Goal: Task Accomplishment & Management: Manage account settings

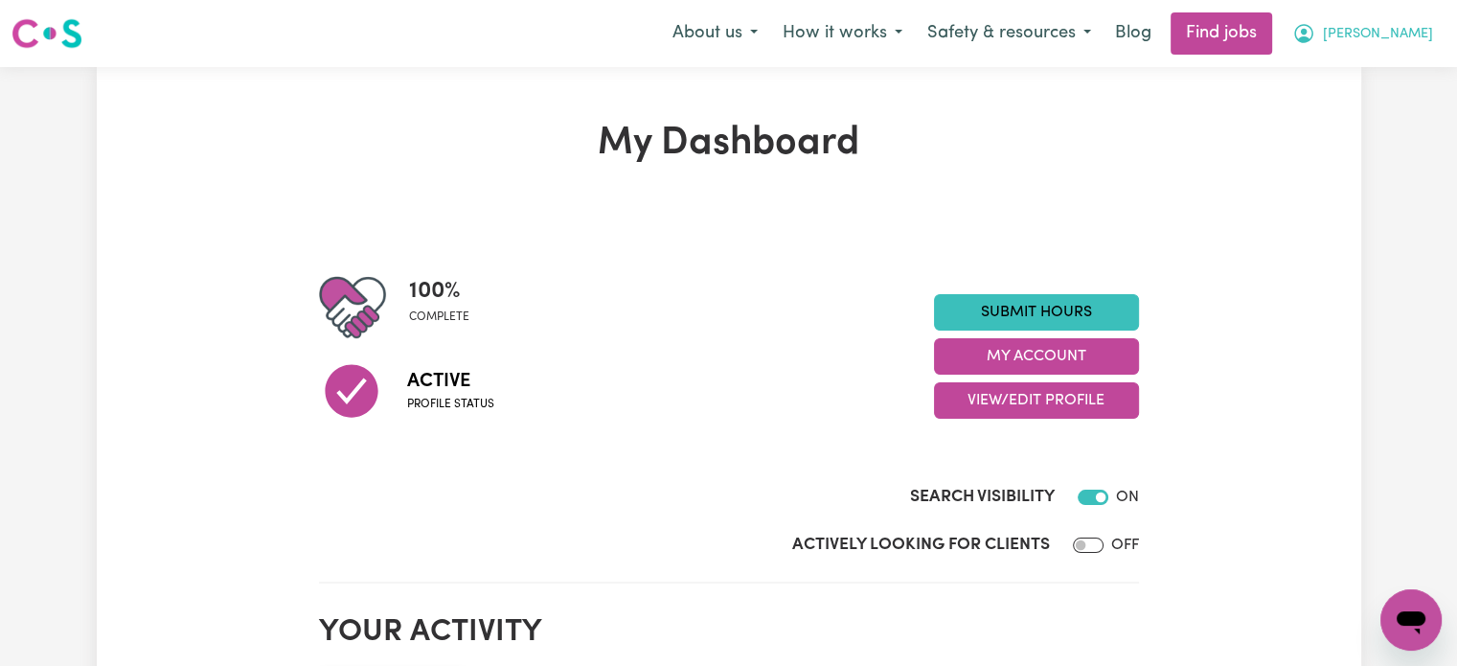
click at [1398, 52] on button "[PERSON_NAME]" at bounding box center [1362, 33] width 166 height 40
click at [1412, 32] on span "[PERSON_NAME]" at bounding box center [1377, 34] width 110 height 21
click at [1315, 26] on icon "My Account" at bounding box center [1303, 33] width 23 height 23
click at [1352, 77] on link "My Account" at bounding box center [1368, 74] width 151 height 36
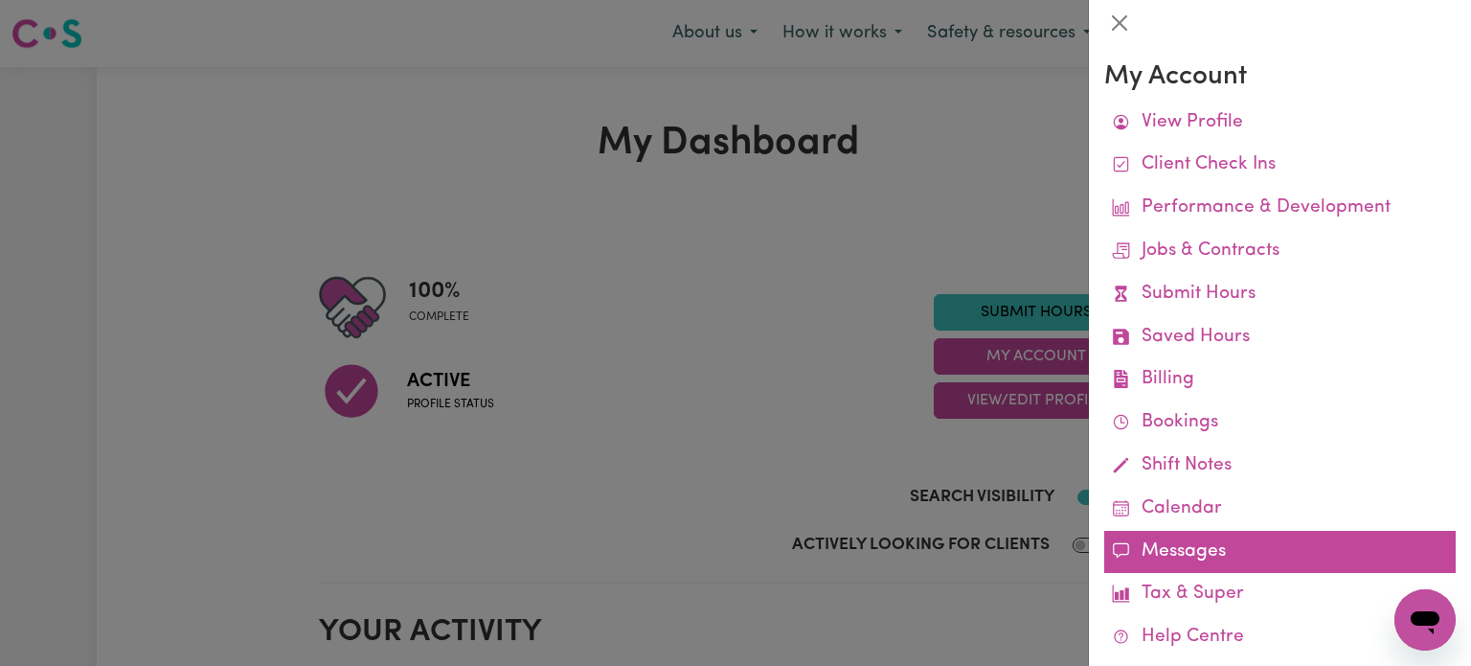
click at [1153, 540] on link "Messages" at bounding box center [1279, 552] width 351 height 43
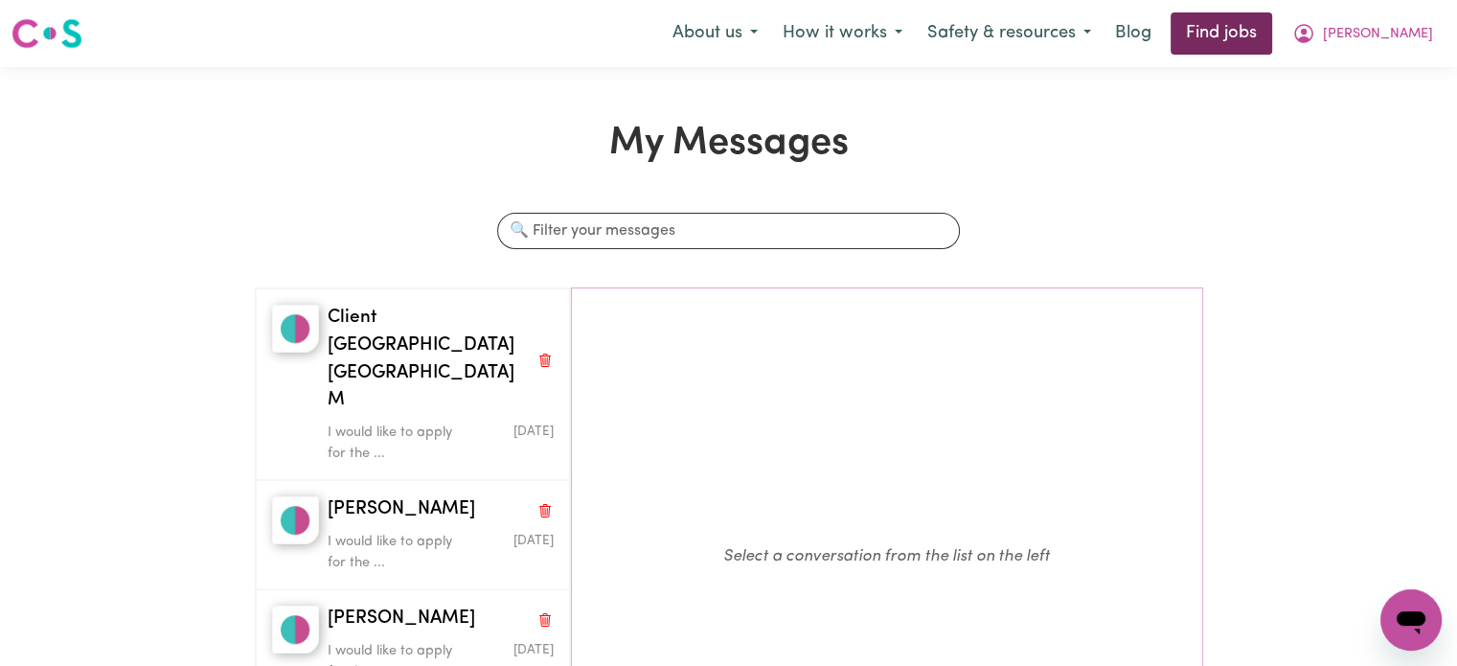
click at [1272, 27] on link "Find jobs" at bounding box center [1221, 33] width 102 height 42
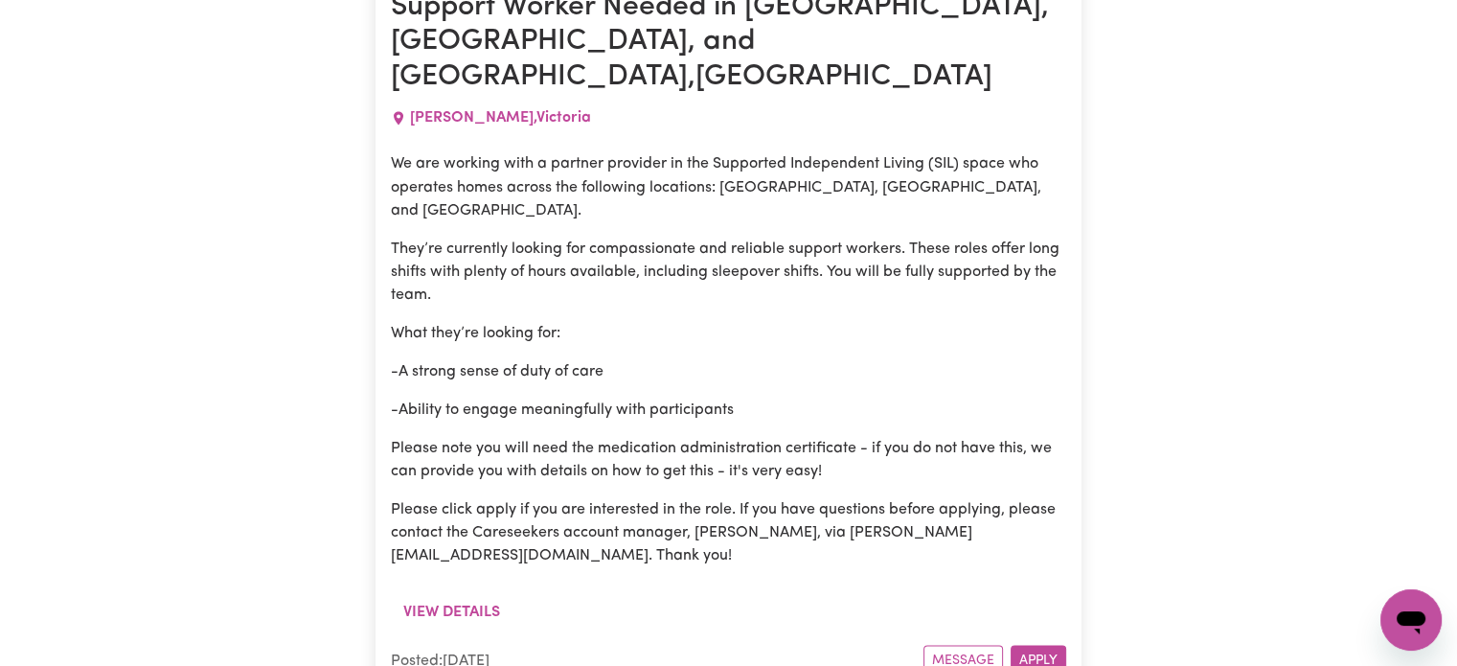
scroll to position [10738, 0]
